Goal: Check status: Check status

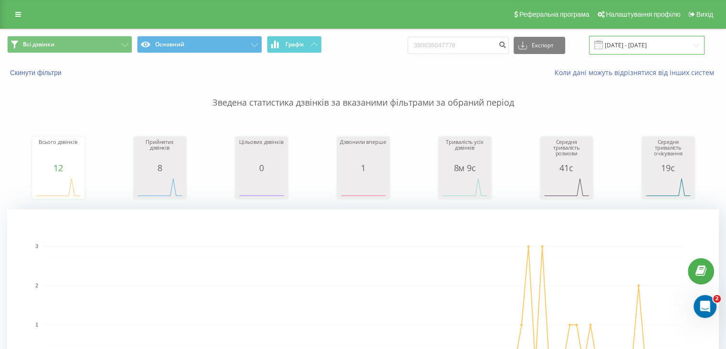
click at [633, 47] on input "[DATE] - [DATE]" at bounding box center [647, 45] width 116 height 19
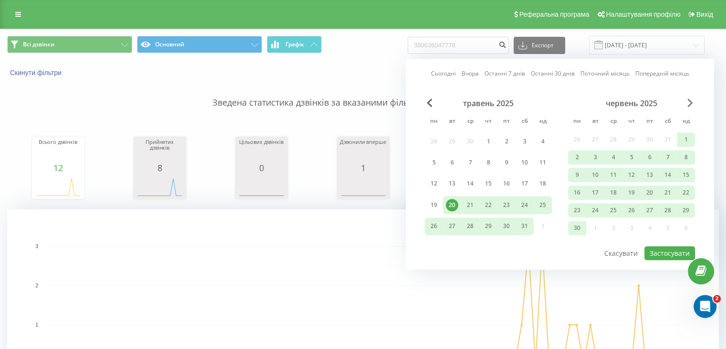
click at [688, 106] on span "Next Month" at bounding box center [691, 102] width 6 height 9
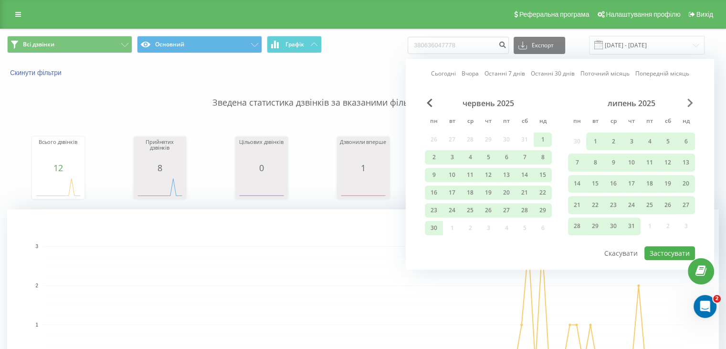
click at [692, 104] on span "Next Month" at bounding box center [691, 102] width 6 height 9
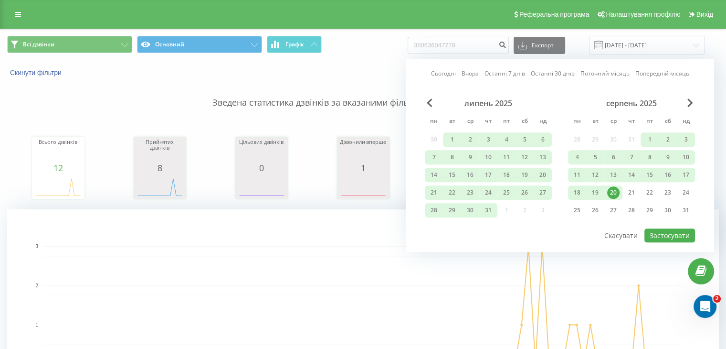
click at [614, 191] on div "20" at bounding box center [614, 192] width 12 height 12
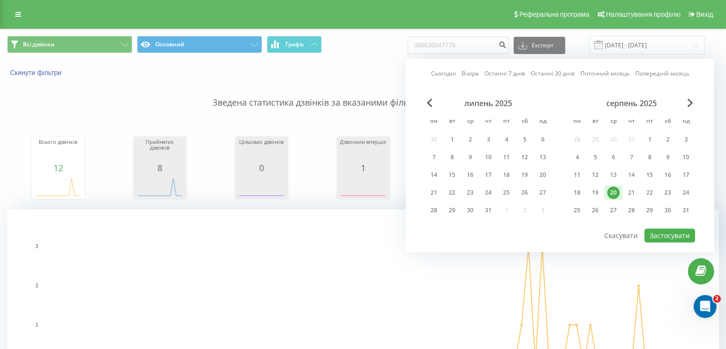
click at [614, 191] on div "20" at bounding box center [614, 192] width 12 height 12
click at [661, 237] on button "Застосувати" at bounding box center [670, 235] width 51 height 14
type input "[DATE] - [DATE]"
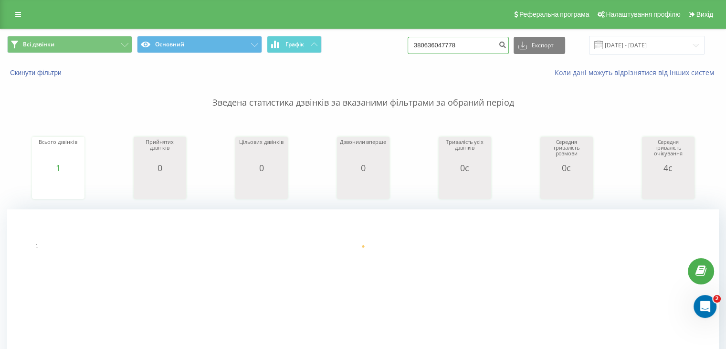
click at [478, 44] on input "380636047778" at bounding box center [458, 45] width 101 height 17
type input "3"
click at [630, 44] on input "[DATE] - [DATE]" at bounding box center [647, 45] width 116 height 19
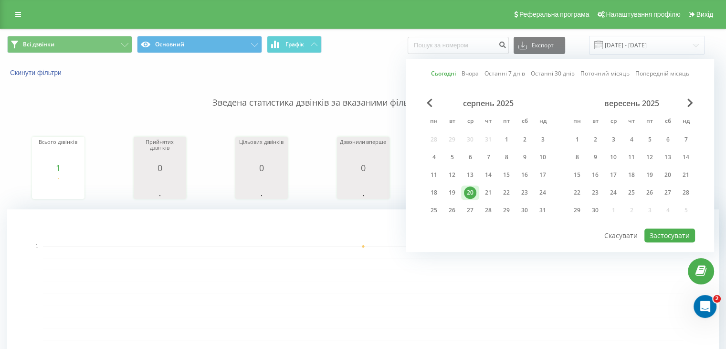
click at [688, 96] on div "Сьогодні Вчора Останні 7 днів Останні 30 днів Поточний місяць Попередній місяць…" at bounding box center [560, 155] width 309 height 193
click at [692, 104] on span "Next Month" at bounding box center [691, 102] width 6 height 9
click at [434, 102] on div "вересень 2025" at bounding box center [488, 103] width 127 height 10
click at [430, 104] on span "Previous Month" at bounding box center [430, 102] width 6 height 9
click at [469, 188] on div "20" at bounding box center [470, 192] width 12 height 12
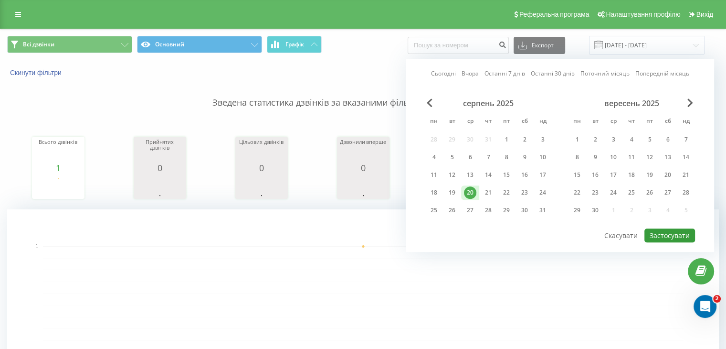
click at [675, 236] on button "Застосувати" at bounding box center [670, 235] width 51 height 14
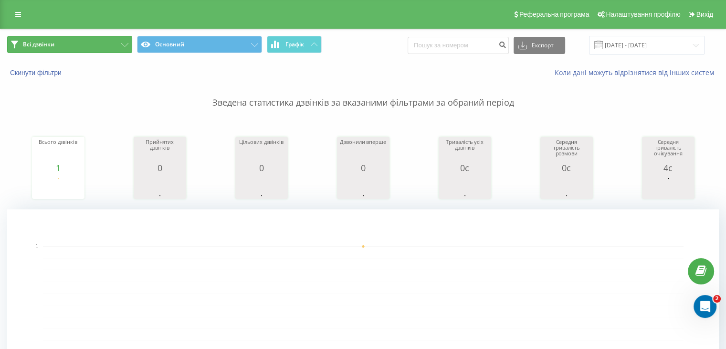
click at [90, 46] on button "Всі дзвінки" at bounding box center [69, 44] width 125 height 17
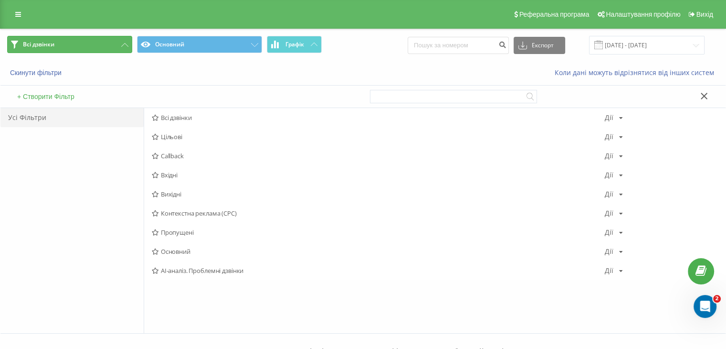
click at [90, 46] on button "Всі дзвінки" at bounding box center [69, 44] width 125 height 17
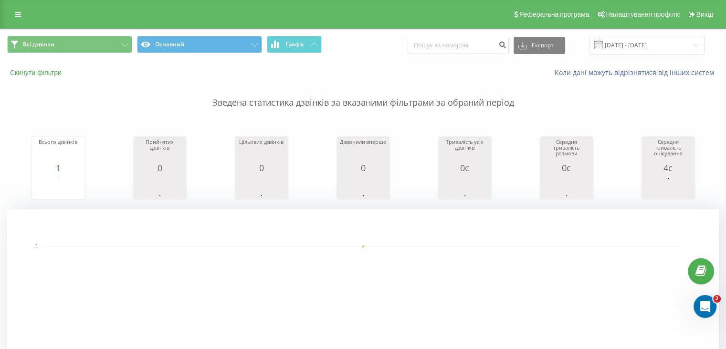
click at [50, 72] on button "Скинути фільтри" at bounding box center [36, 72] width 59 height 9
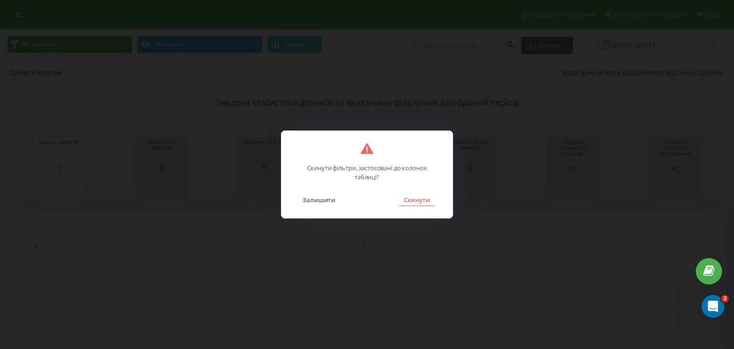
click at [425, 200] on button "Скинути" at bounding box center [417, 199] width 36 height 12
